Goal: Find specific page/section: Find specific page/section

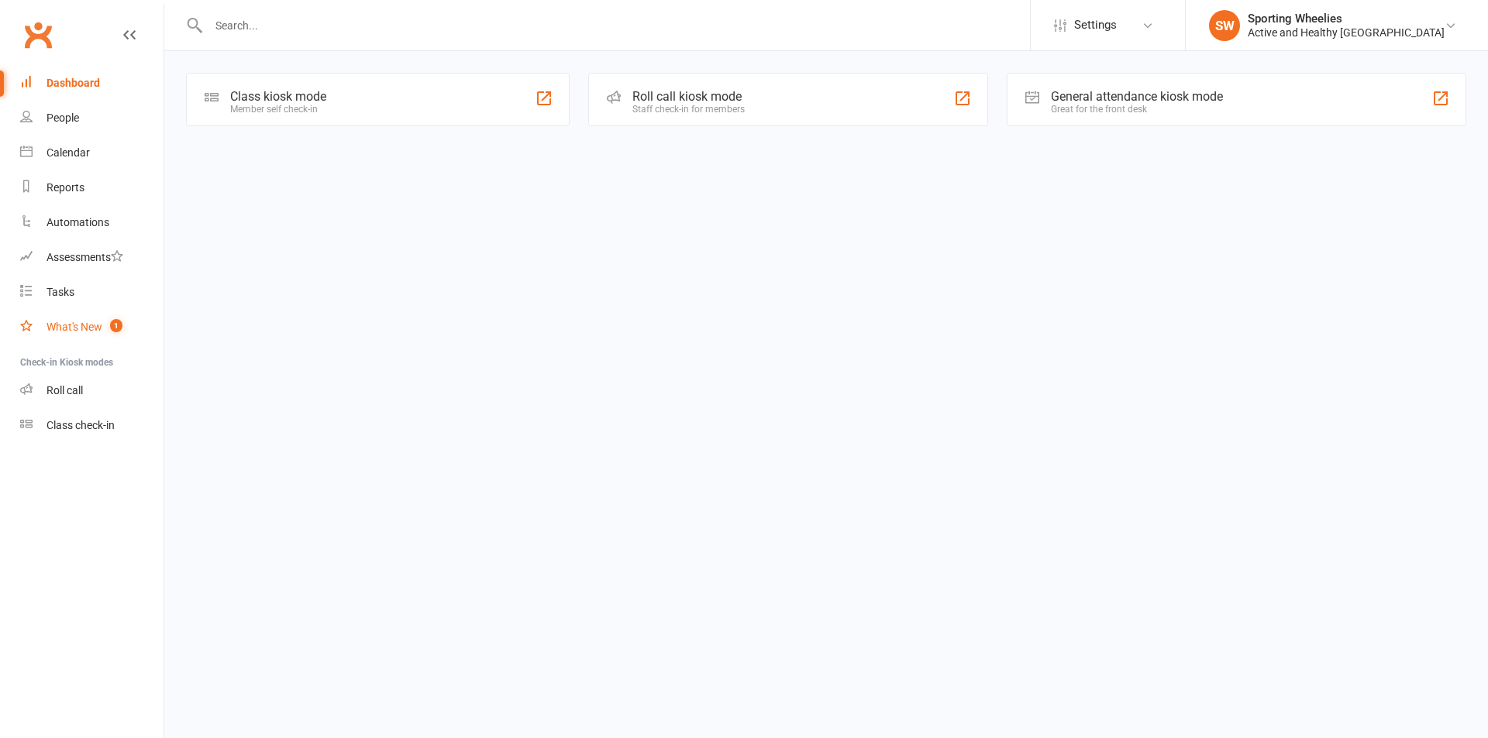
click at [83, 333] on link "What's New 1" at bounding box center [91, 327] width 143 height 35
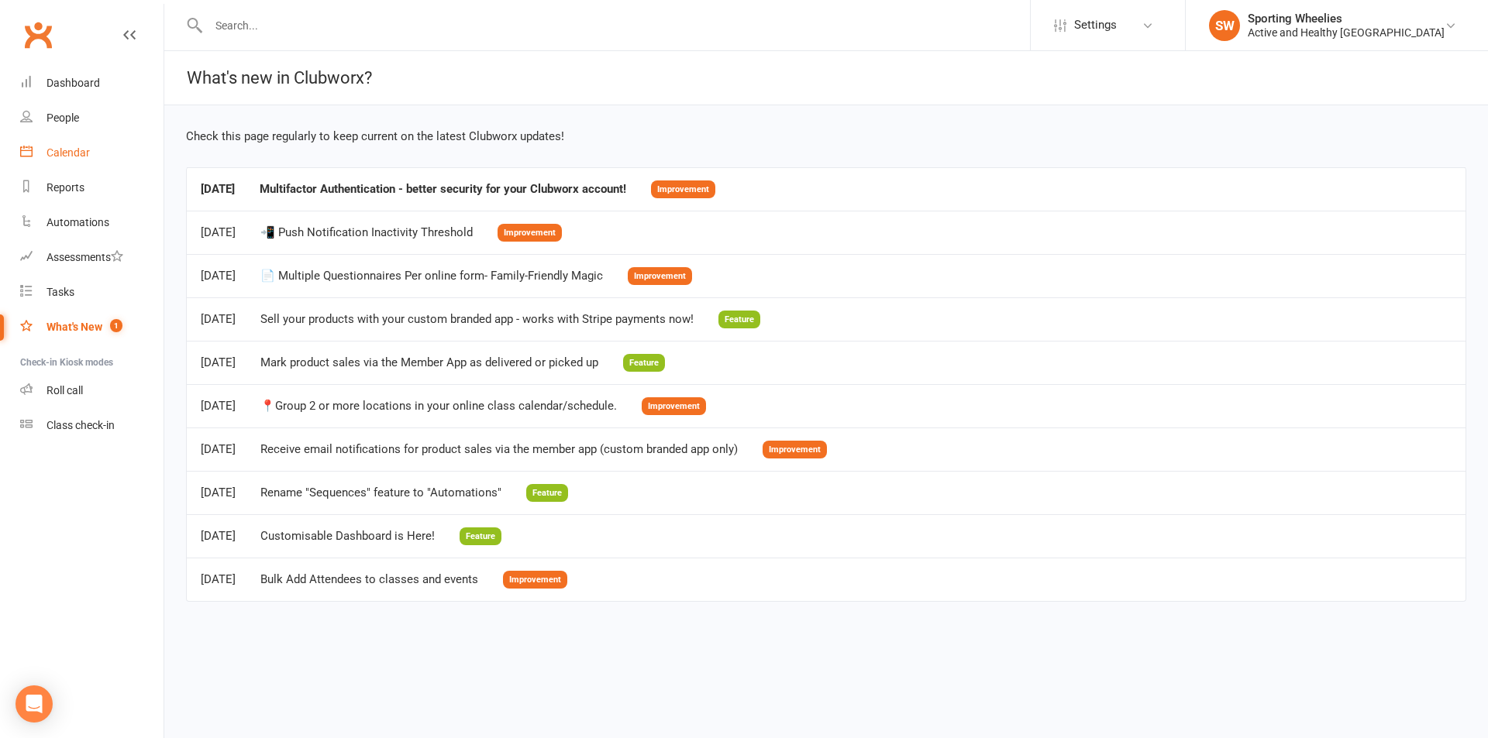
click at [75, 143] on link "Calendar" at bounding box center [91, 153] width 143 height 35
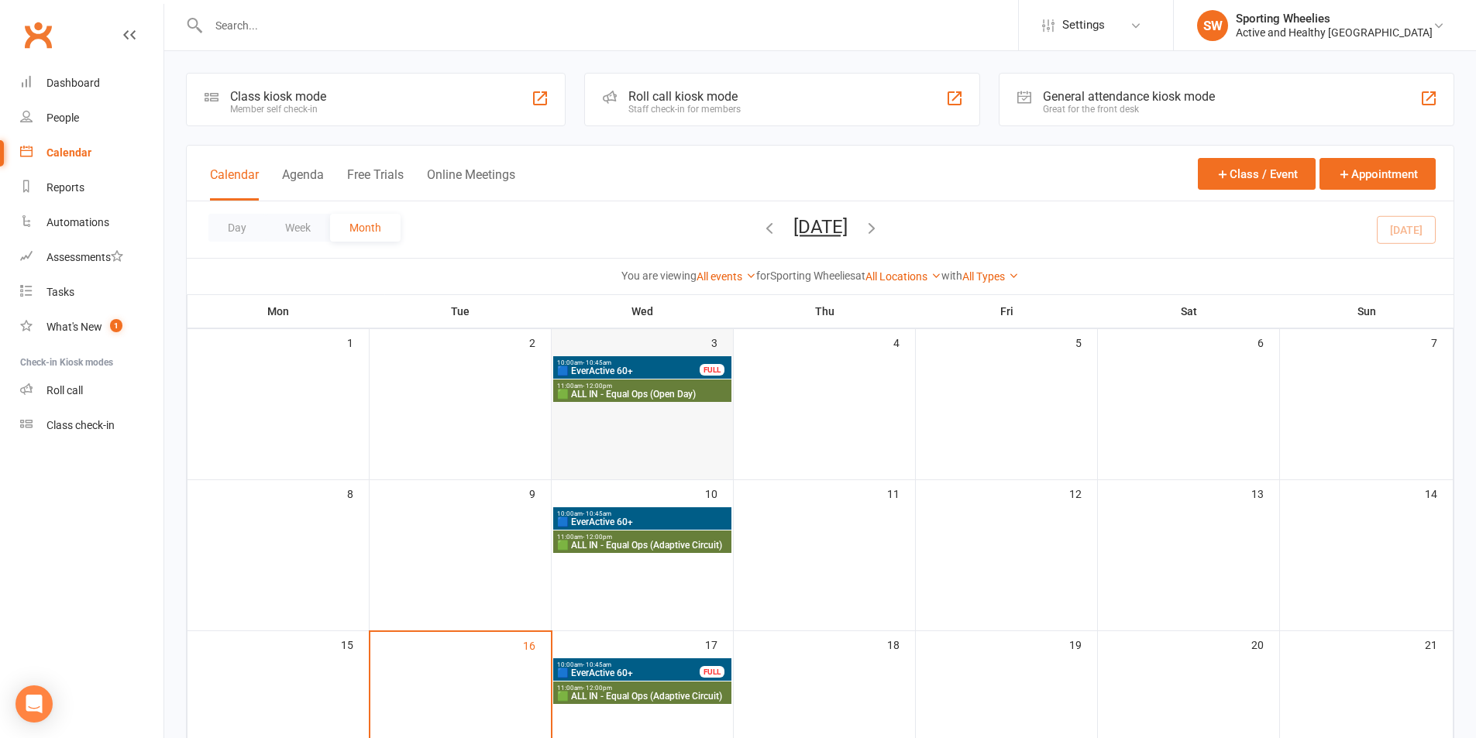
click at [587, 354] on div "3" at bounding box center [642, 366] width 181 height 74
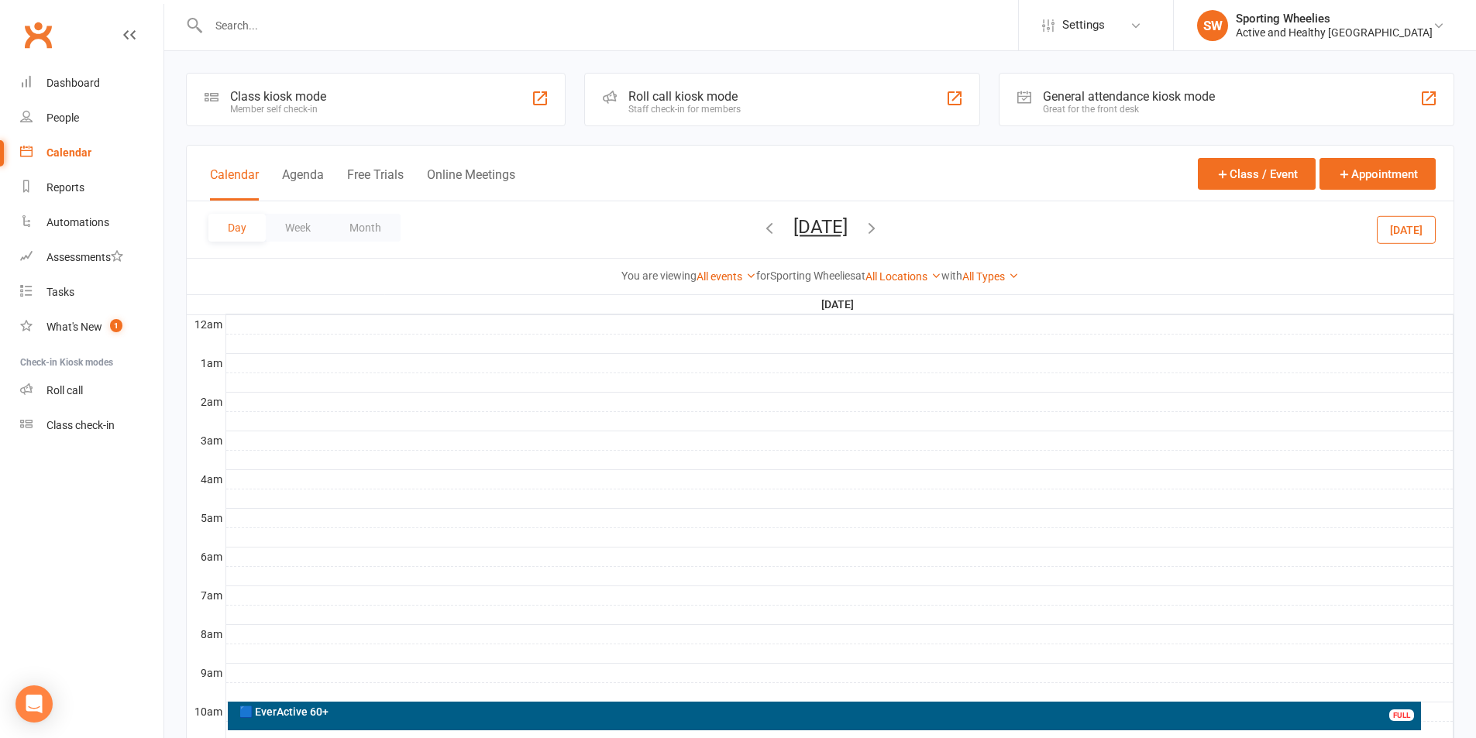
click at [64, 136] on link "Calendar" at bounding box center [91, 153] width 143 height 35
click at [64, 153] on div "Calendar" at bounding box center [68, 152] width 45 height 12
click at [354, 219] on button "Month" at bounding box center [365, 228] width 71 height 28
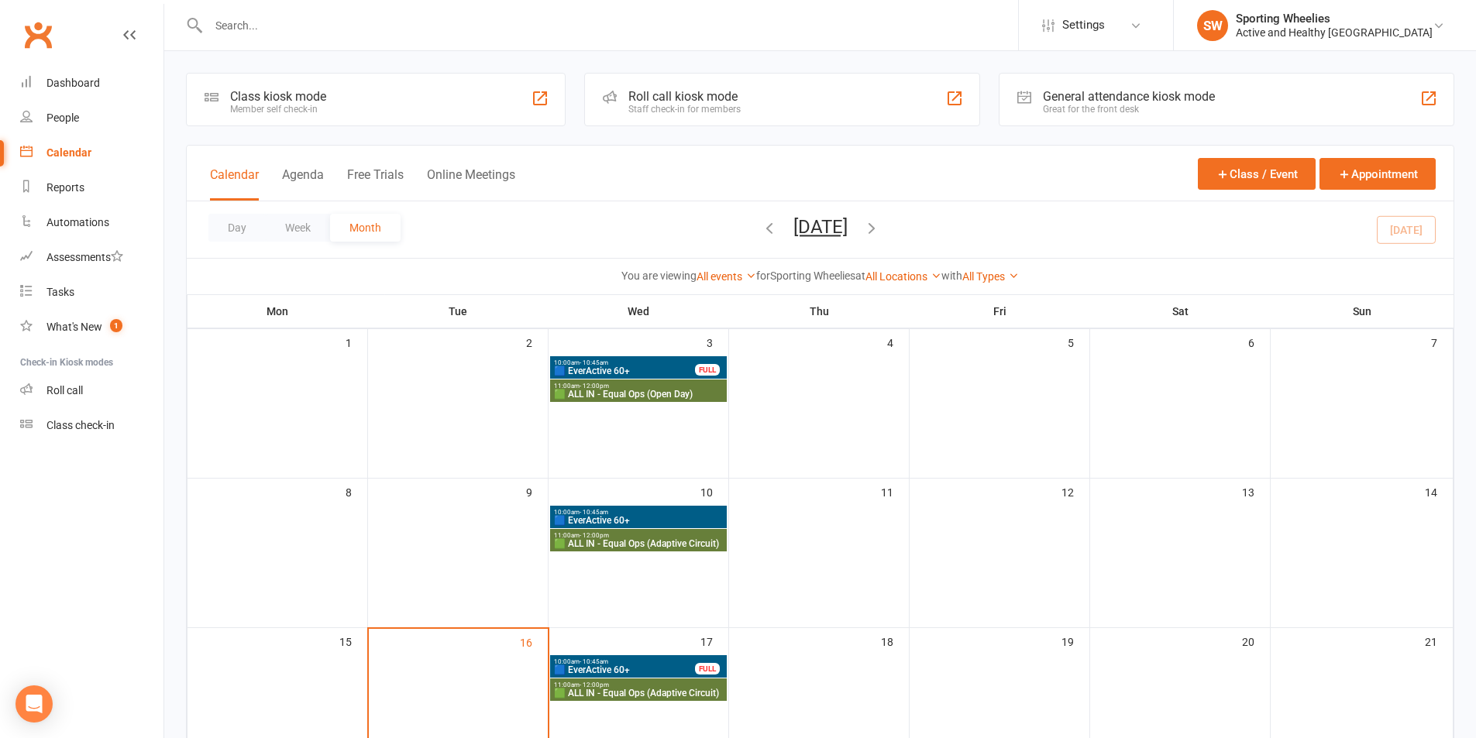
click at [633, 365] on span "10:00am - 10:45am" at bounding box center [624, 362] width 143 height 7
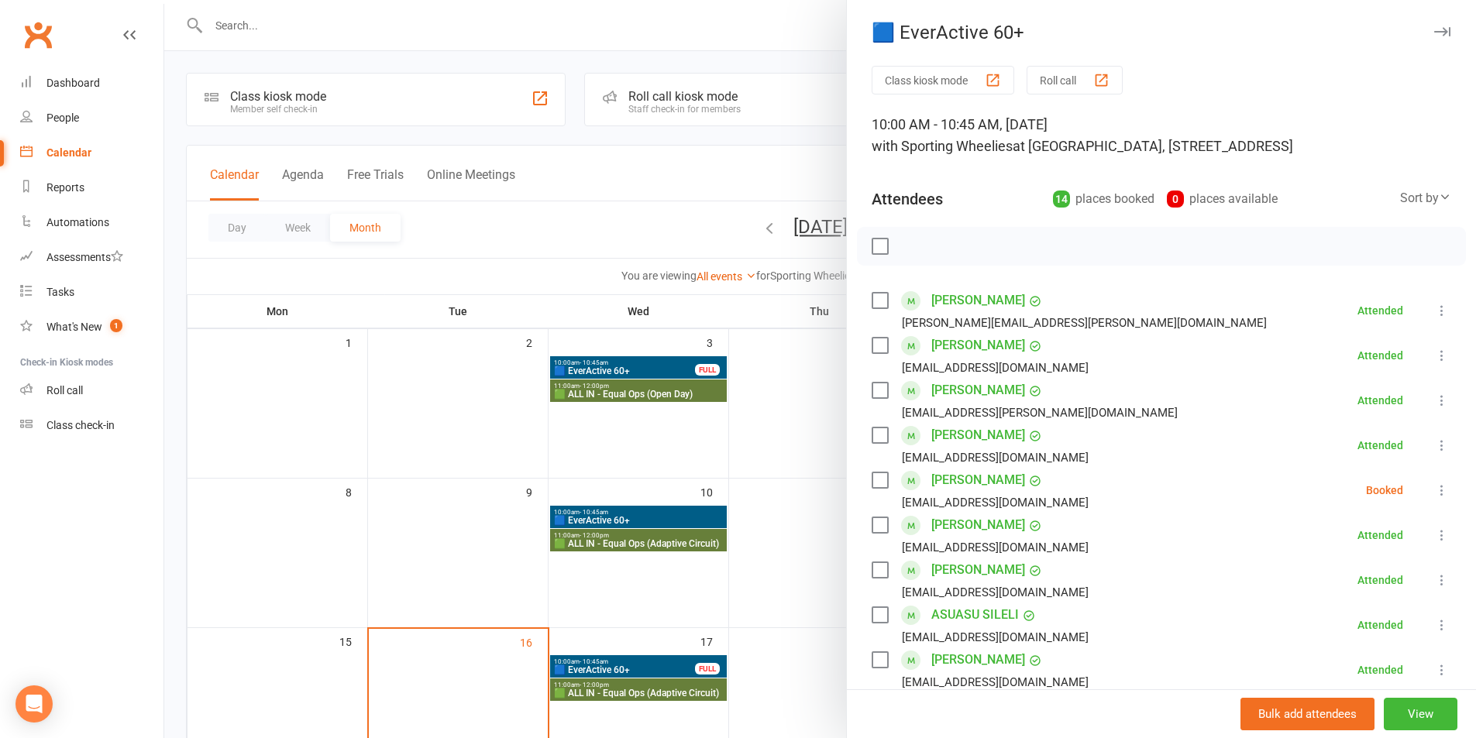
click at [615, 388] on div at bounding box center [820, 369] width 1312 height 738
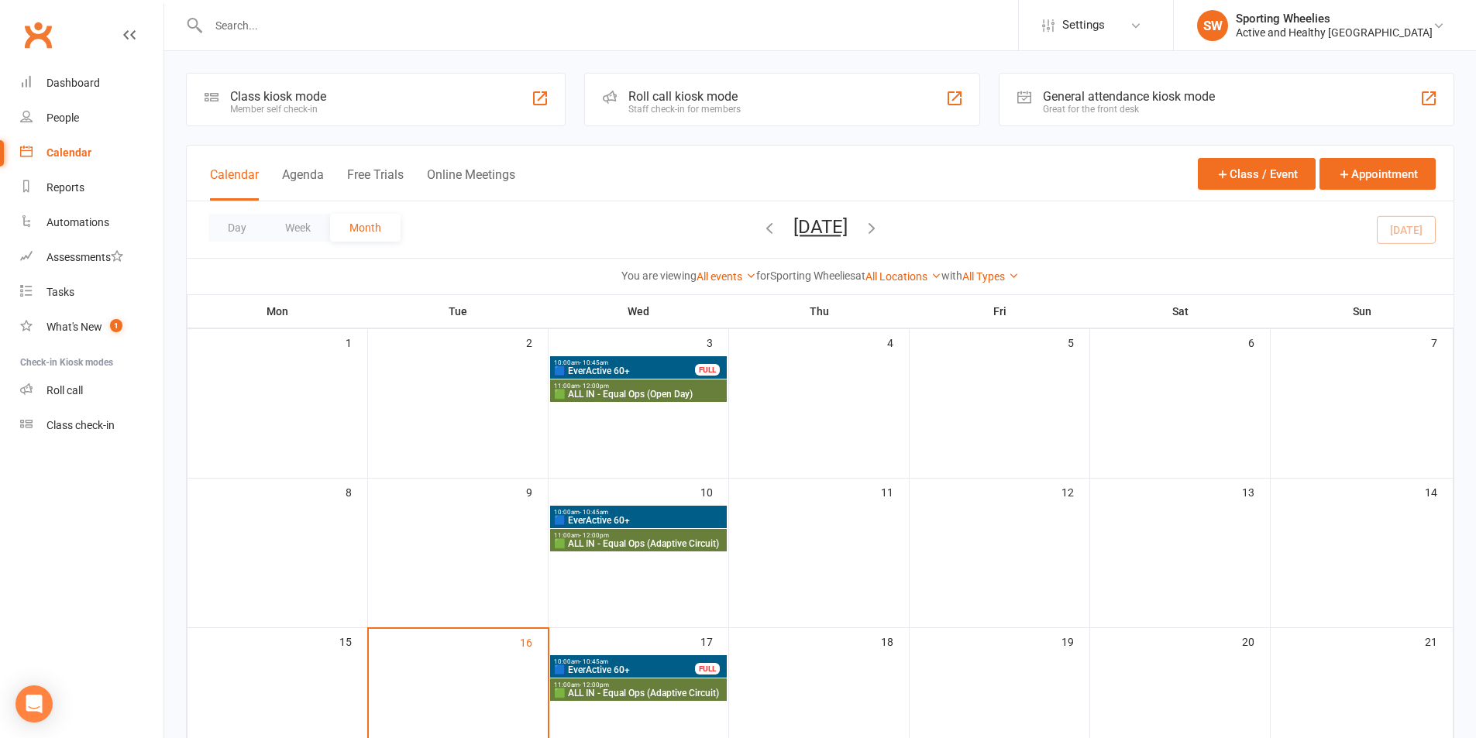
click at [635, 390] on span "🟩 ALL IN - Equal Ops (Open Day)" at bounding box center [638, 394] width 170 height 9
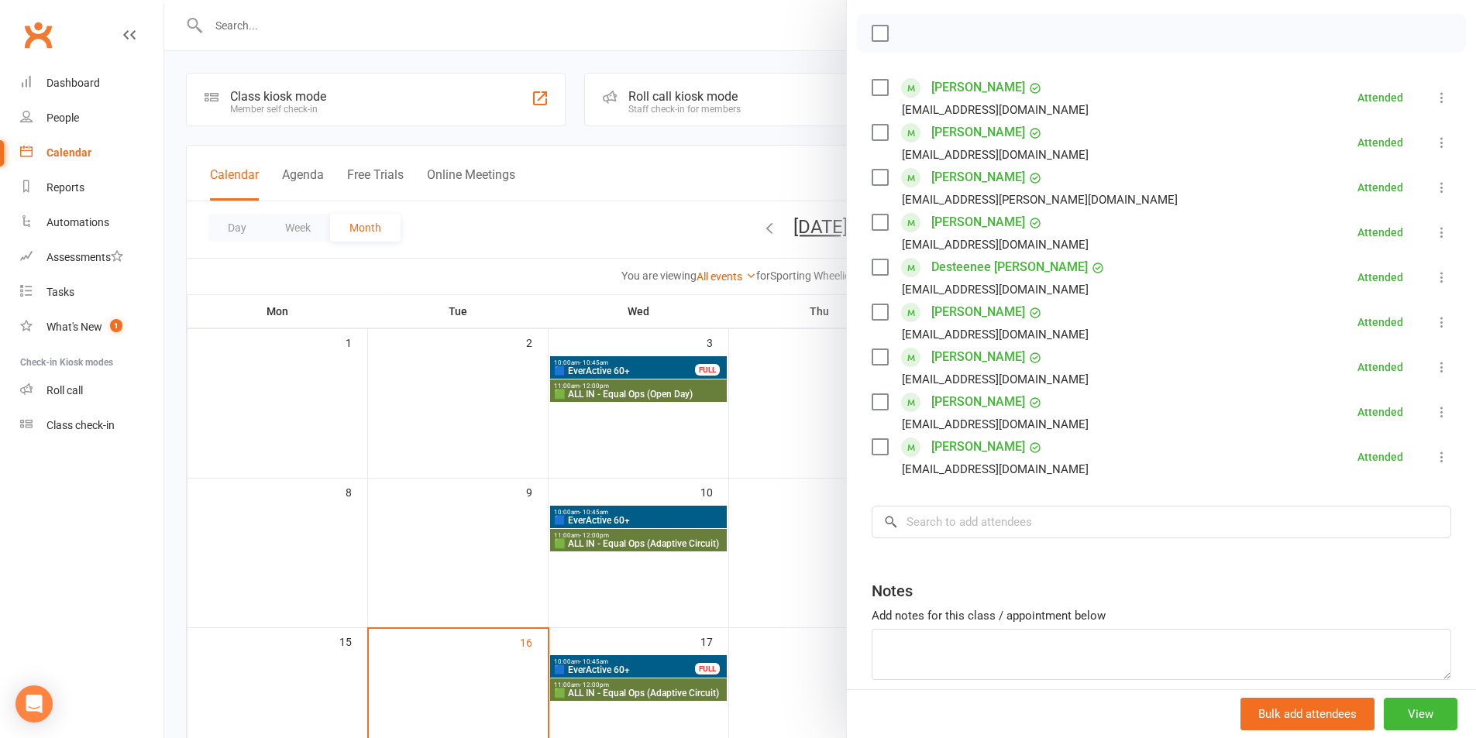
scroll to position [126, 0]
